Goal: Task Accomplishment & Management: Complete application form

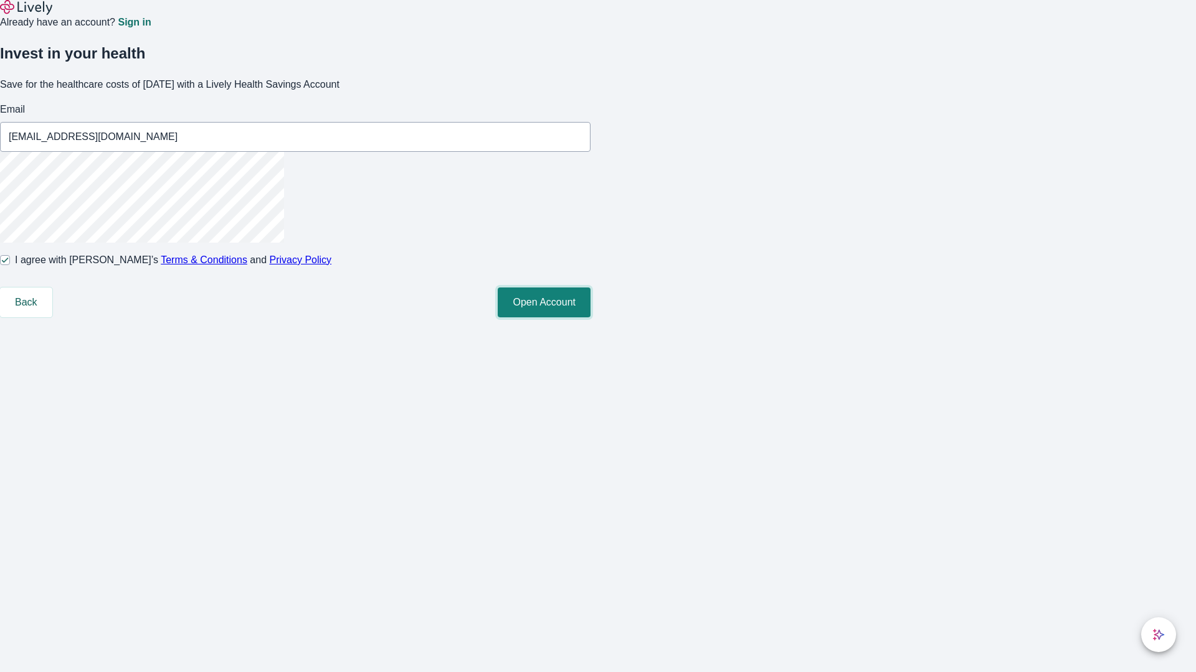
click at [590, 318] on button "Open Account" at bounding box center [544, 303] width 93 height 30
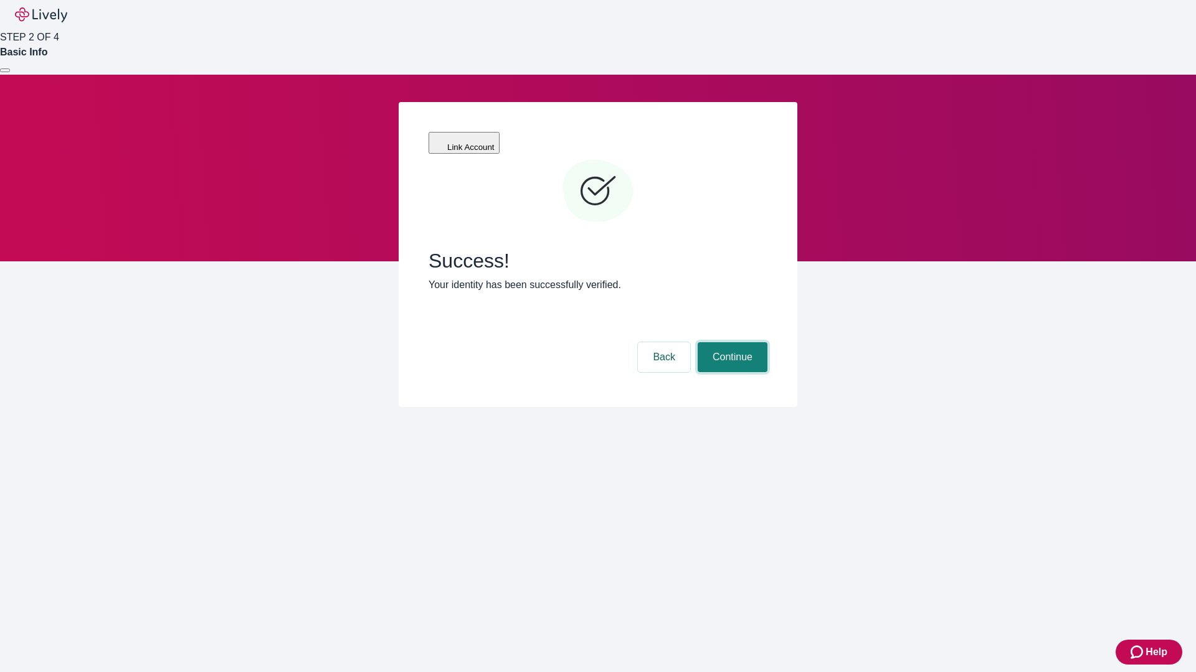
click at [730, 342] on button "Continue" at bounding box center [732, 357] width 70 height 30
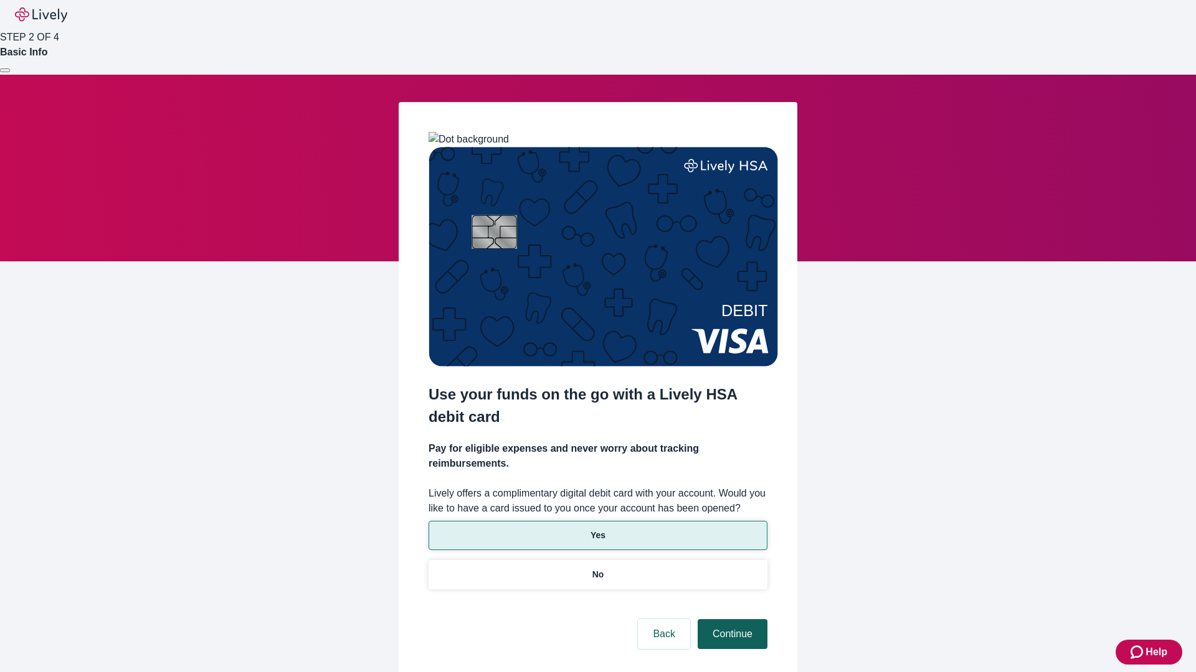
click at [597, 568] on p "No" at bounding box center [598, 574] width 12 height 13
click at [730, 620] on button "Continue" at bounding box center [732, 635] width 70 height 30
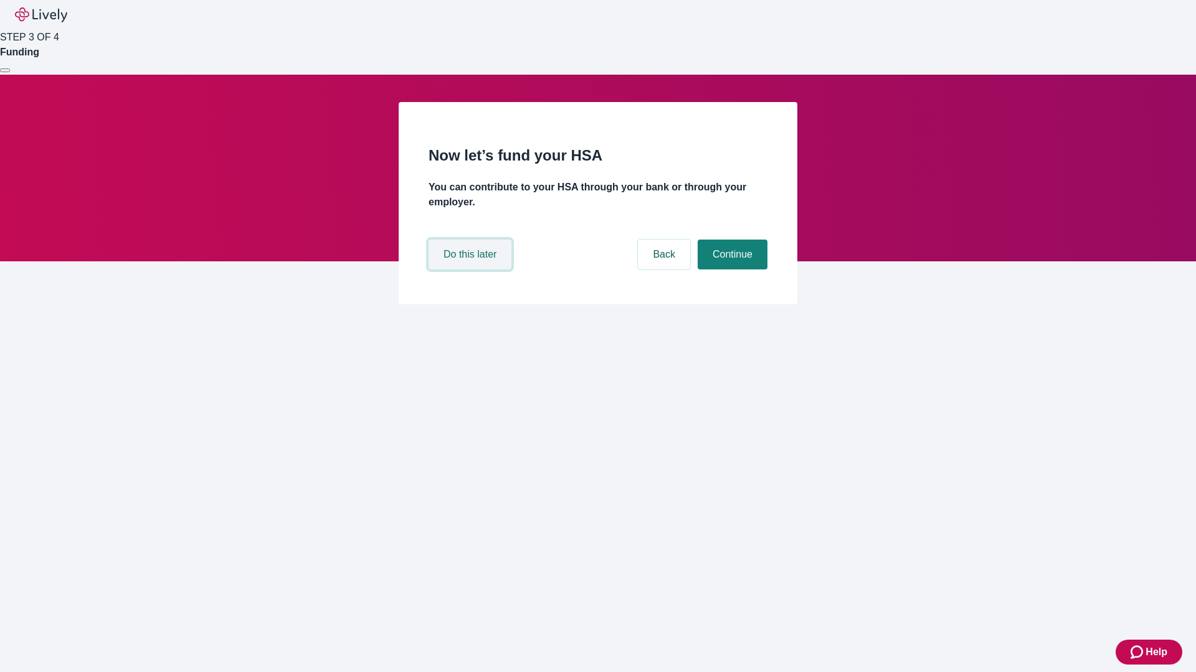
click at [471, 270] on button "Do this later" at bounding box center [469, 255] width 83 height 30
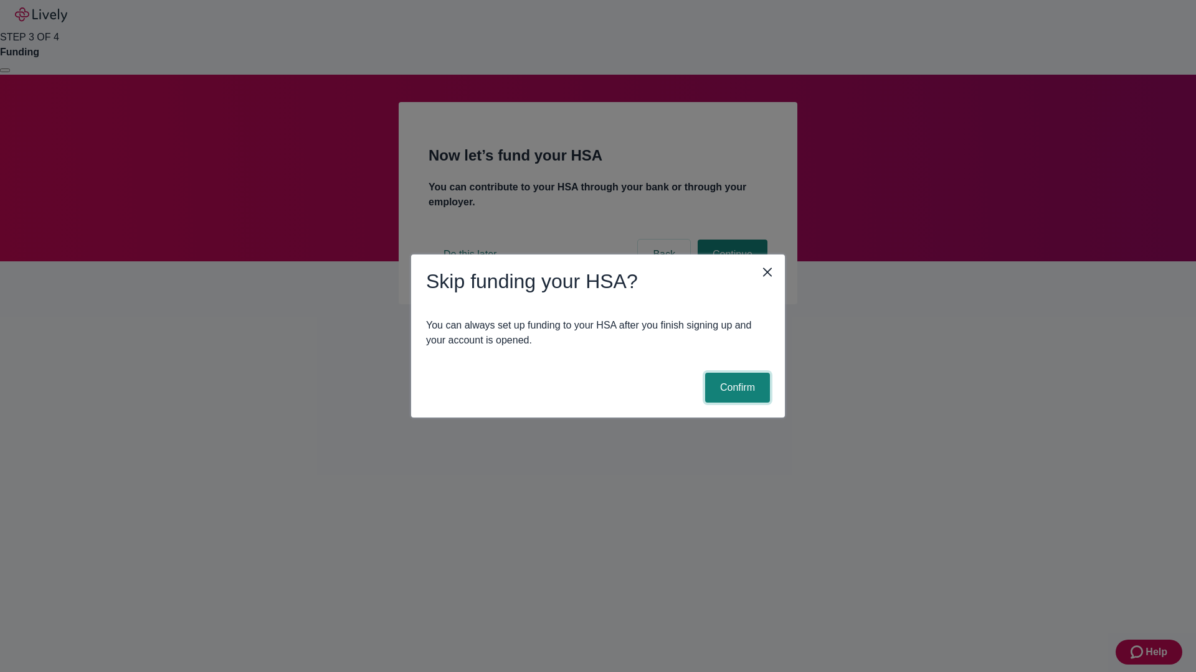
click at [735, 388] on button "Confirm" at bounding box center [737, 388] width 65 height 30
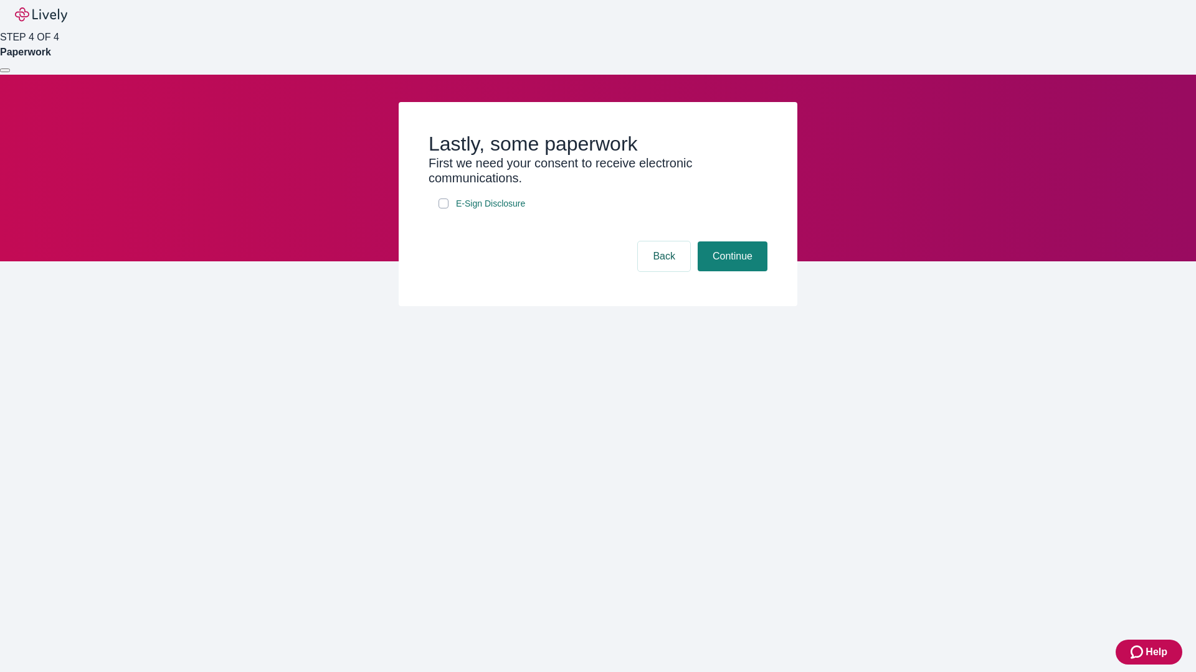
click at [443, 209] on input "E-Sign Disclosure" at bounding box center [443, 204] width 10 height 10
checkbox input "true"
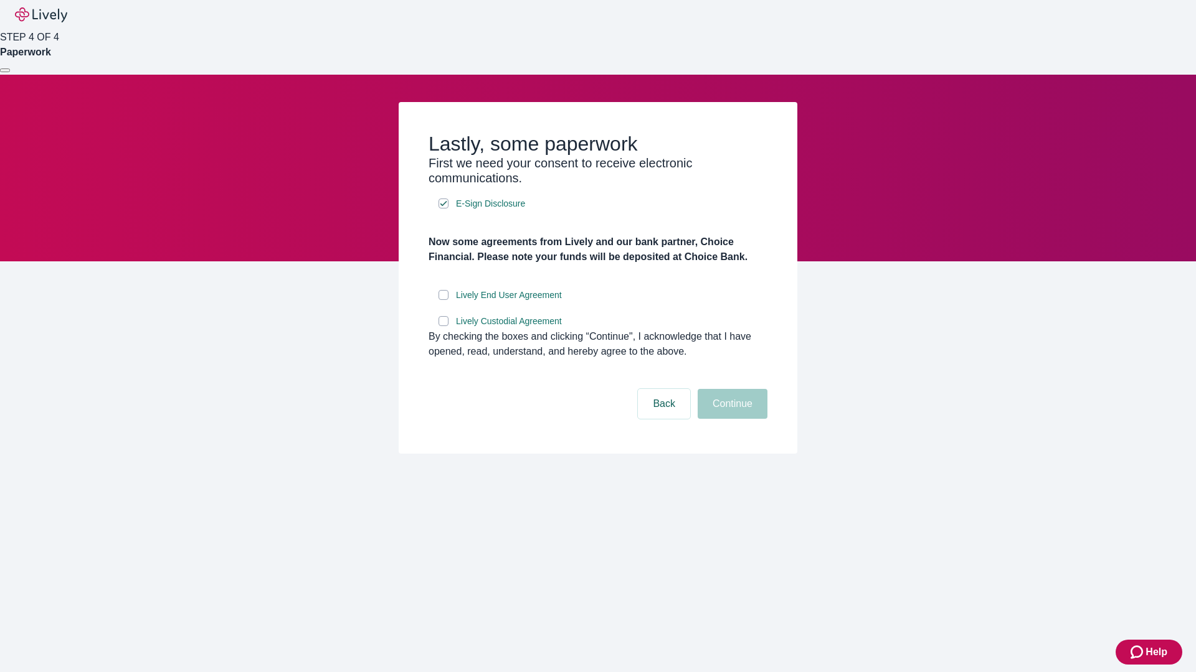
click at [443, 300] on input "Lively End User Agreement" at bounding box center [443, 295] width 10 height 10
checkbox input "true"
click at [443, 326] on input "Lively Custodial Agreement" at bounding box center [443, 321] width 10 height 10
checkbox input "true"
click at [730, 419] on button "Continue" at bounding box center [732, 404] width 70 height 30
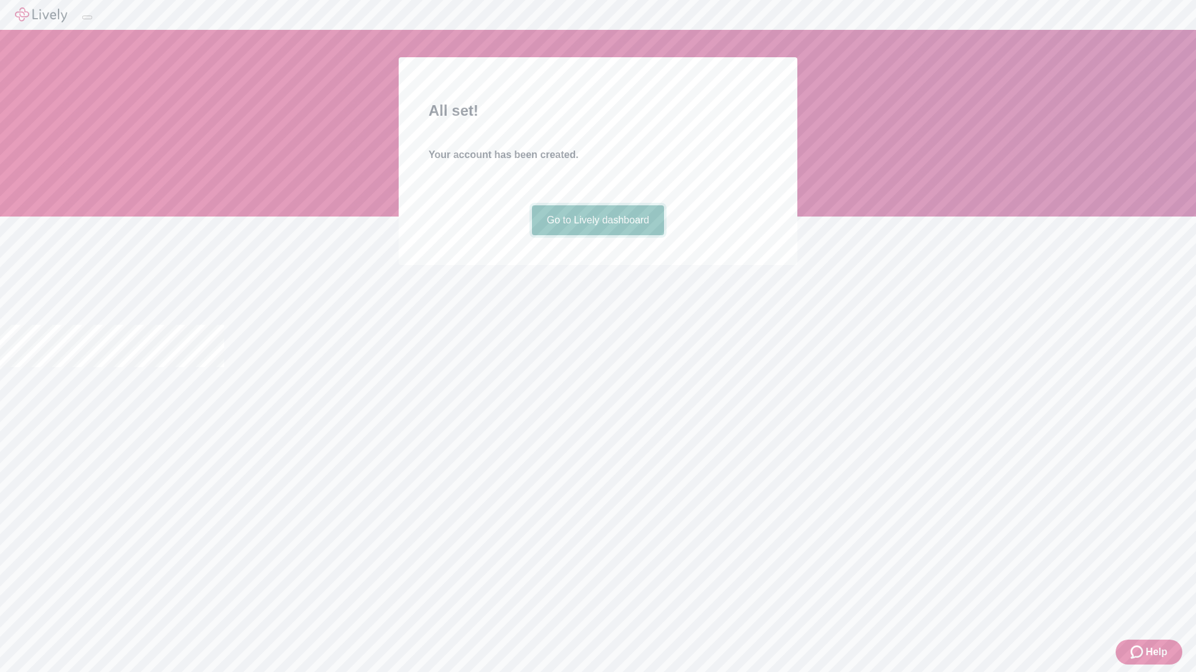
click at [597, 235] on link "Go to Lively dashboard" at bounding box center [598, 220] width 133 height 30
